Goal: Transaction & Acquisition: Purchase product/service

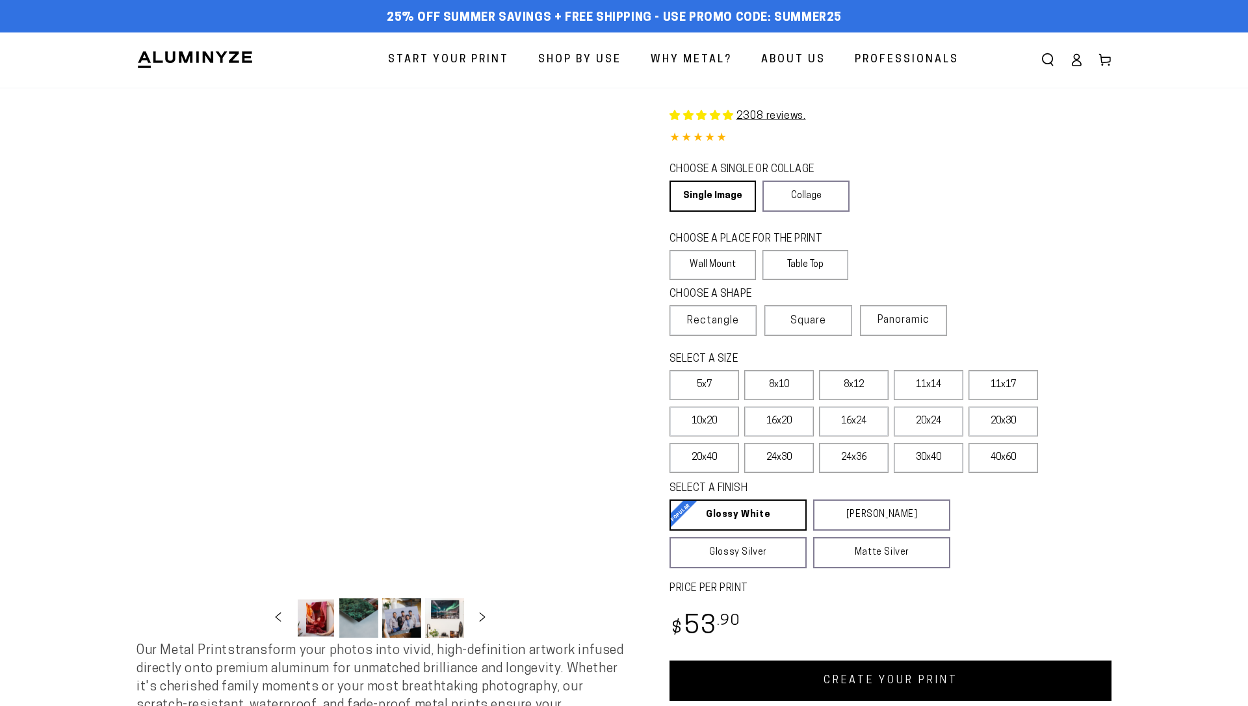
select select "**********"
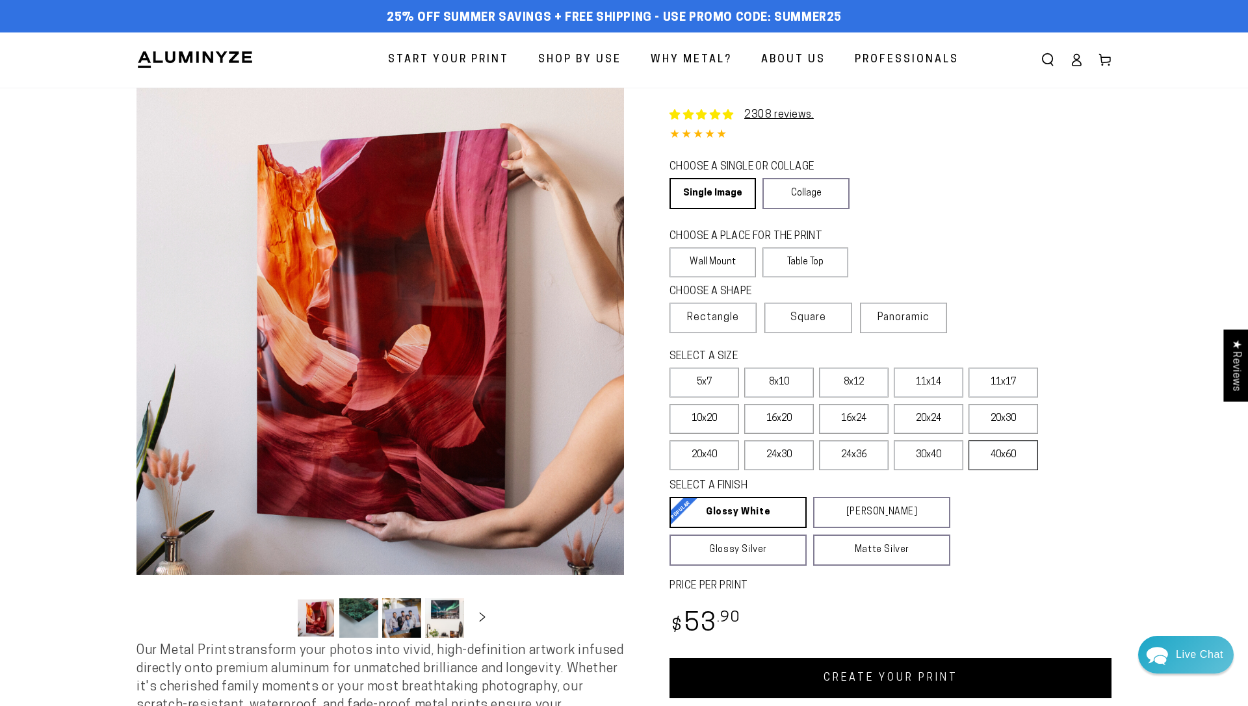
click at [996, 456] on label "40x60" at bounding box center [1003, 456] width 70 height 30
click at [813, 678] on link "CREATE YOUR PRINT" at bounding box center [890, 678] width 442 height 40
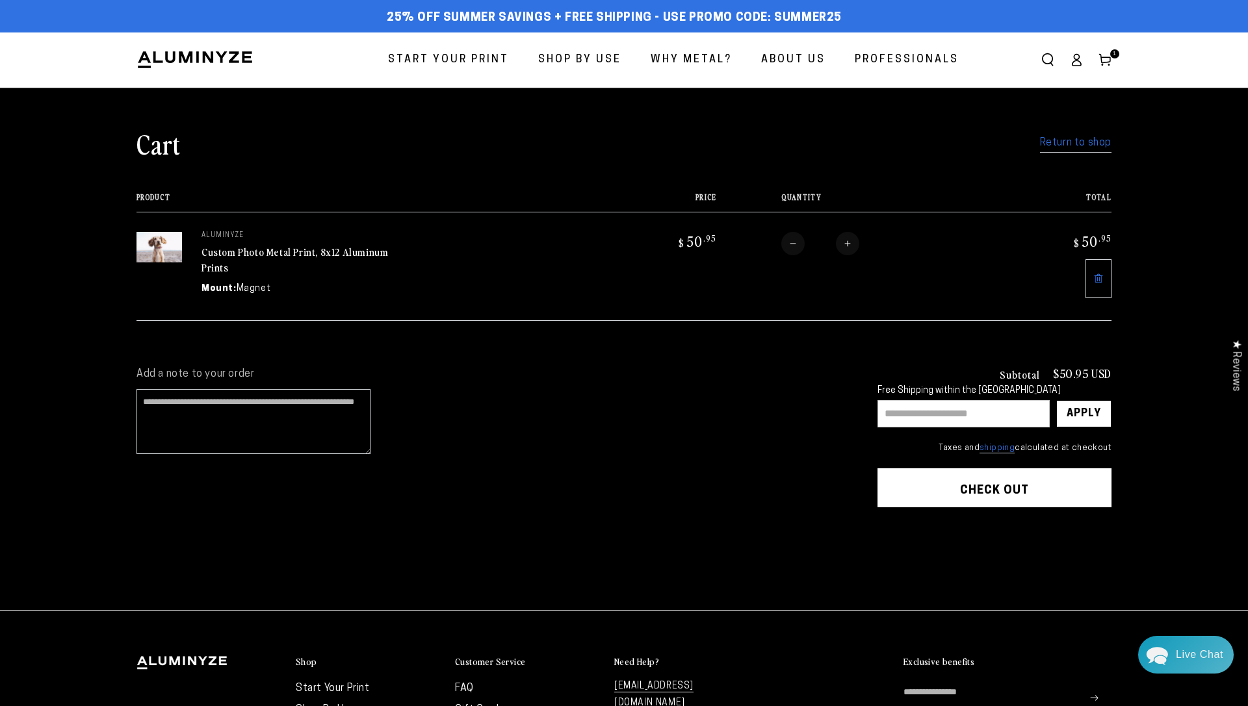
click at [1012, 487] on button "Check out" at bounding box center [994, 487] width 234 height 39
